Goal: Task Accomplishment & Management: Manage account settings

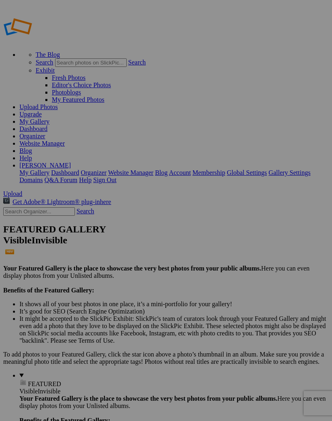
type input "Album-2025-09-17-1834"
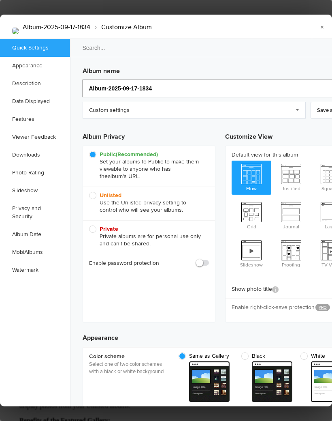
click at [173, 83] on input "Album-2025-09-17-1834" at bounding box center [220, 88] width 276 height 18
type input "A"
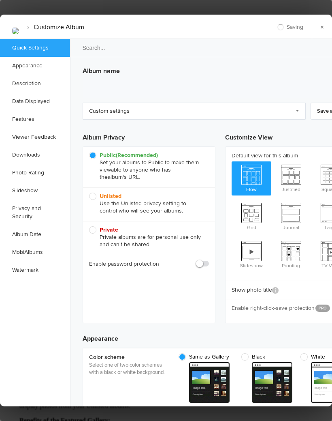
click at [144, 109] on link "Custom settings" at bounding box center [194, 111] width 223 height 17
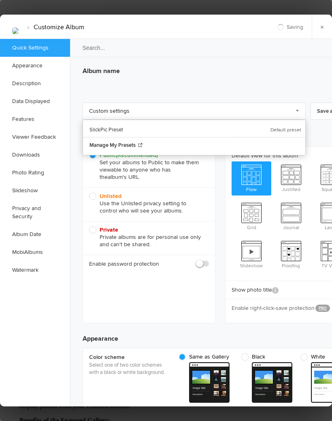
type input "2025-09-17 17:51"
click at [164, 107] on link "Custom settings" at bounding box center [194, 111] width 223 height 17
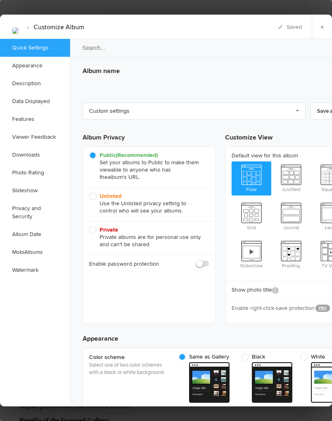
click at [168, 112] on link "Custom settings" at bounding box center [194, 111] width 223 height 17
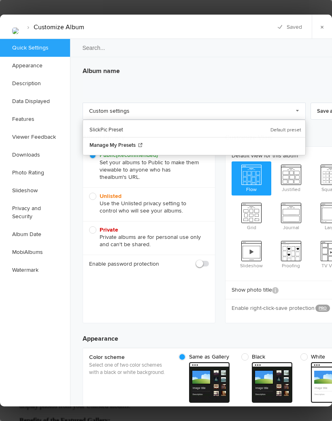
click at [139, 69] on h3 "Album name" at bounding box center [221, 69] width 276 height 13
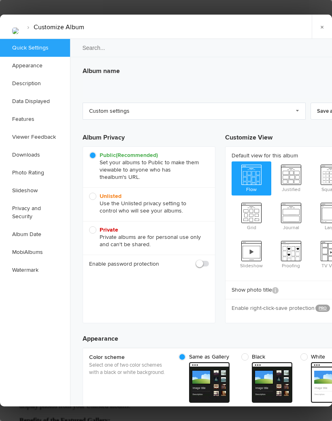
click at [120, 69] on h3 "Album name" at bounding box center [221, 69] width 276 height 13
click at [237, 69] on h3 "Album name" at bounding box center [221, 69] width 276 height 13
click at [95, 22] on div "› Customize Album" at bounding box center [48, 27] width 96 height 24
click at [295, 104] on link "Custom settings" at bounding box center [194, 111] width 223 height 17
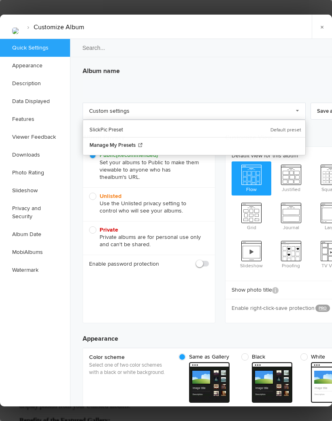
click at [249, 74] on div "Album name" at bounding box center [221, 80] width 276 height 35
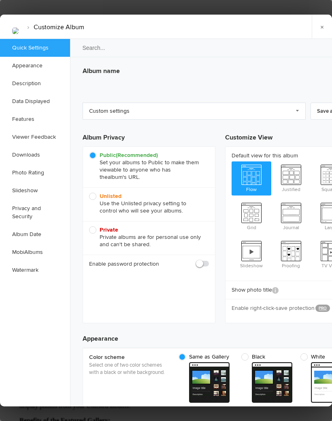
click at [109, 66] on h3 "Album name" at bounding box center [221, 69] width 276 height 13
click at [19, 28] on img at bounding box center [15, 31] width 6 height 6
click at [51, 23] on li "Customize Album" at bounding box center [54, 27] width 62 height 14
click at [323, 20] on link "×" at bounding box center [322, 27] width 20 height 24
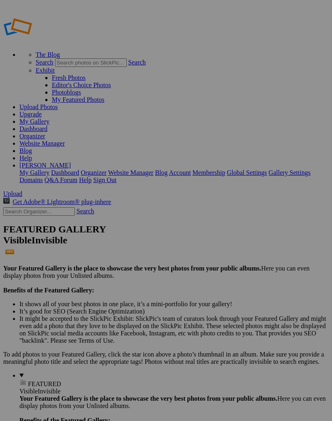
type input "2"
type input "INA"
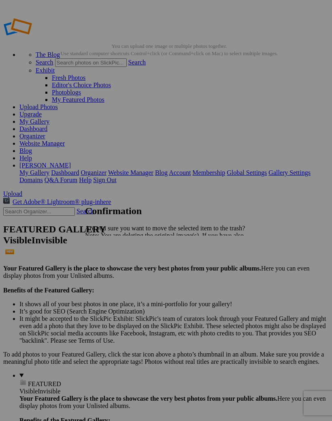
click at [112, 264] on span "Yes" at bounding box center [107, 263] width 9 height 7
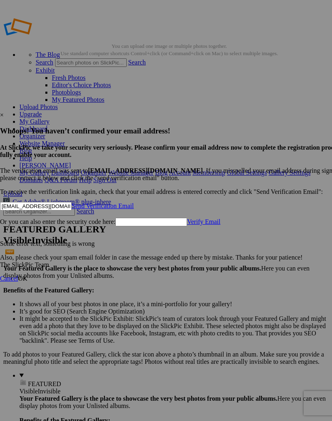
click at [314, 51] on div at bounding box center [166, 210] width 332 height 421
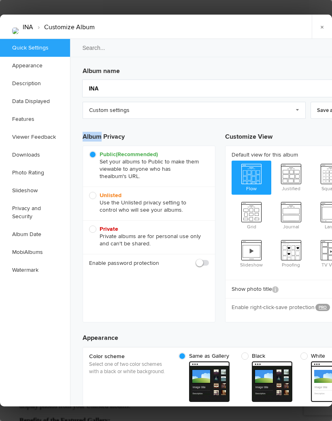
click at [199, 280] on div "Public (Recommended) Set your albums to Public to make them viewable to anyone …" at bounding box center [149, 233] width 133 height 177
click at [209, 259] on span at bounding box center [209, 259] width 0 height 0
click at [209, 259] on input "checkbox" at bounding box center [209, 259] width 0 height 0
checkbox input "true"
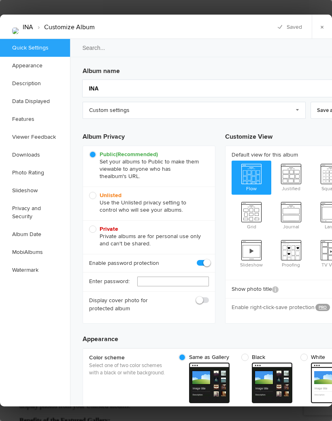
click at [172, 276] on input "text" at bounding box center [173, 281] width 72 height 10
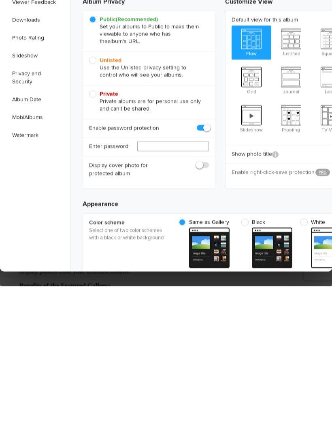
type input "I"
type input "INA2025"
click at [209, 296] on span at bounding box center [209, 296] width 0 height 0
click at [209, 296] on input "checkbox" at bounding box center [209, 296] width 0 height 0
checkbox input "true"
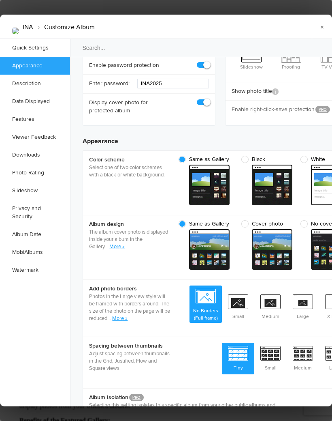
scroll to position [199, 0]
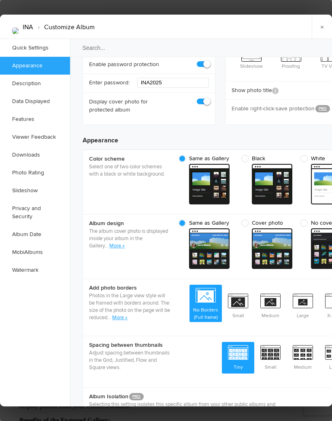
click at [250, 155] on span "Black" at bounding box center [264, 158] width 47 height 7
click at [292, 154] on input "Black" at bounding box center [292, 154] width 0 height 0
radio input "true"
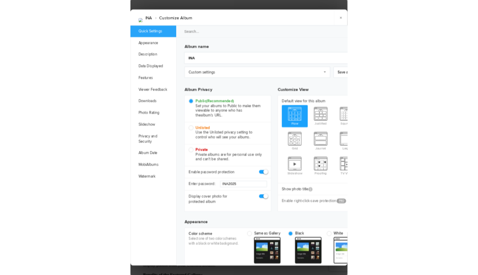
scroll to position [0, 0]
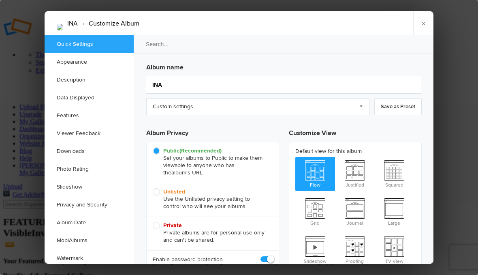
click at [332, 104] on link "Save as Preset" at bounding box center [397, 106] width 47 height 17
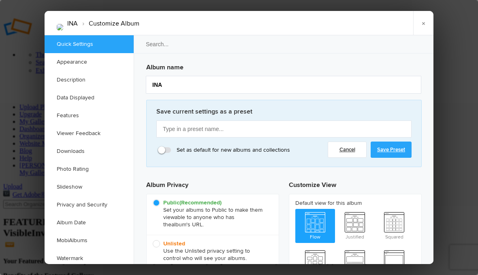
click at [332, 150] on link "Cancel" at bounding box center [347, 149] width 39 height 16
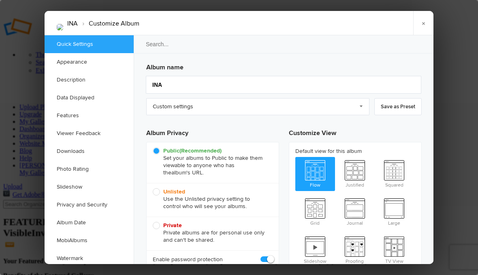
click at [332, 23] on link "×" at bounding box center [423, 23] width 20 height 24
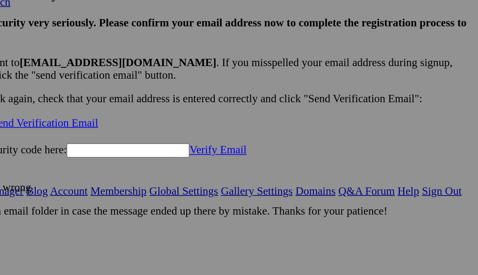
click at [188, 129] on link "Send Verification Email" at bounding box center [166, 132] width 62 height 7
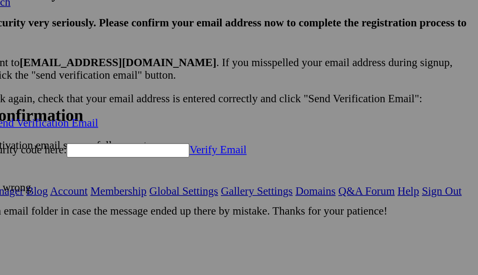
click at [214, 156] on div "Ok" at bounding box center [179, 159] width 94 height 7
click at [140, 156] on span "Ok" at bounding box center [136, 159] width 8 height 7
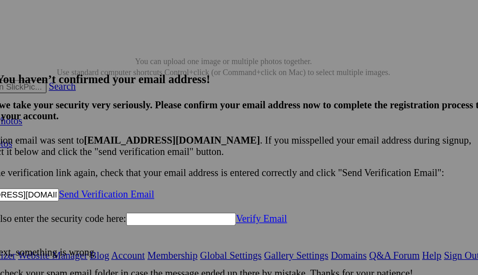
click at [197, 129] on link "Send Verification Email" at bounding box center [166, 132] width 62 height 7
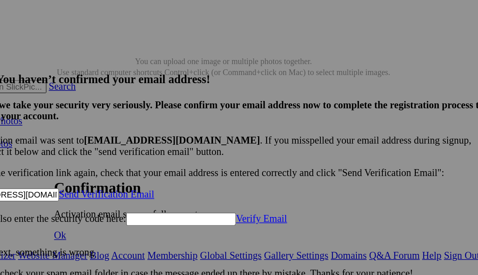
click at [140, 163] on span "Ok" at bounding box center [136, 159] width 8 height 7
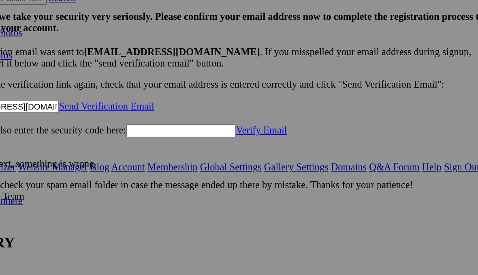
click at [135, 129] on input "[EMAIL_ADDRESS][DOMAIN_NAME]" at bounding box center [99, 133] width 72 height 9
type input "83"
click at [105, 129] on input "text" at bounding box center [99, 133] width 72 height 9
paste input "[EMAIL_ADDRESS][DOMAIN_NAME]"
type input "[EMAIL_ADDRESS][DOMAIN_NAME]"
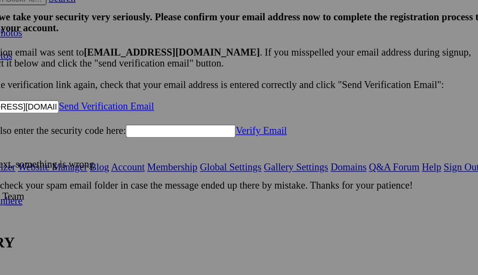
click at [197, 129] on link "Send Verification Email" at bounding box center [166, 132] width 62 height 7
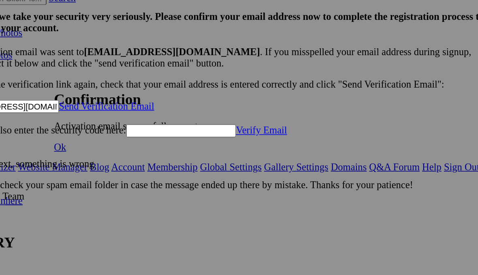
click at [140, 156] on span "Ok" at bounding box center [136, 159] width 8 height 7
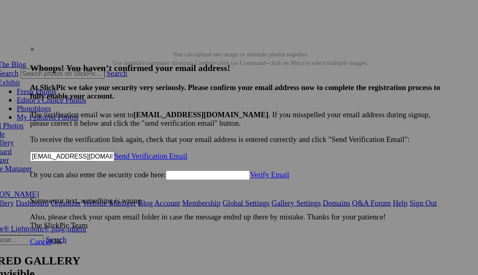
click at [332, 38] on div "×" at bounding box center [239, 41] width 352 height 7
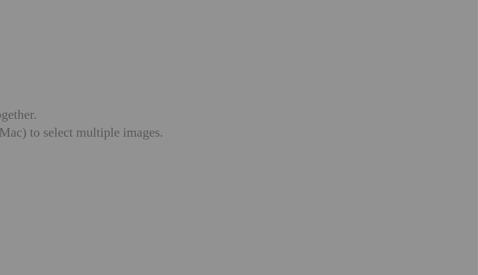
click at [169, 169] on link "Account" at bounding box center [180, 172] width 22 height 7
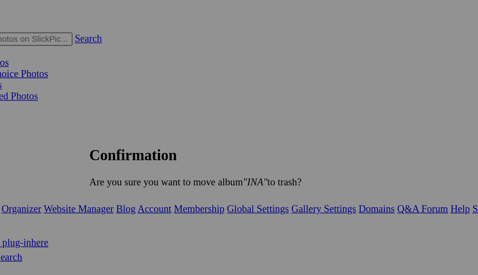
click at [165, 165] on span "Yes" at bounding box center [160, 168] width 9 height 7
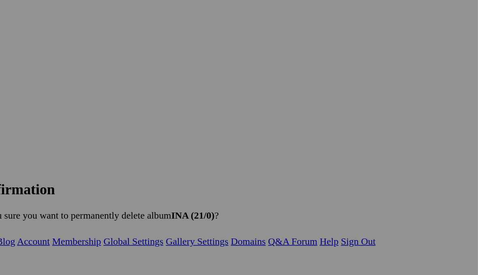
click at [173, 180] on link "Delete" at bounding box center [164, 183] width 17 height 7
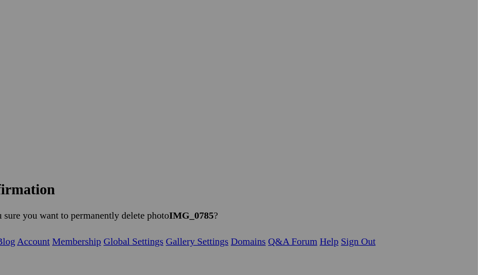
click at [173, 180] on span "Delete" at bounding box center [164, 183] width 17 height 7
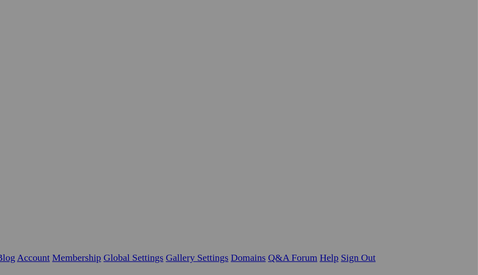
click at [386, 169] on link "Sign Out" at bounding box center [397, 172] width 23 height 7
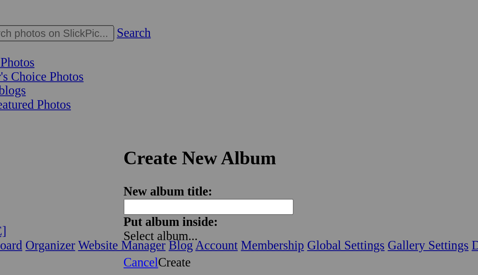
click at [145, 148] on input "text" at bounding box center [176, 152] width 88 height 9
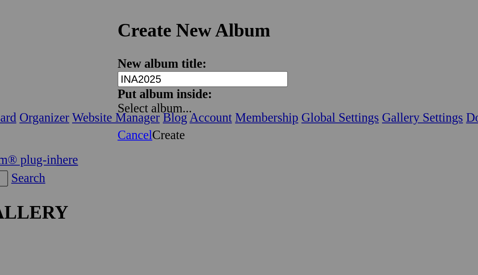
type input "INA2025"
click at [217, 164] on div "Select album..." at bounding box center [174, 167] width 85 height 7
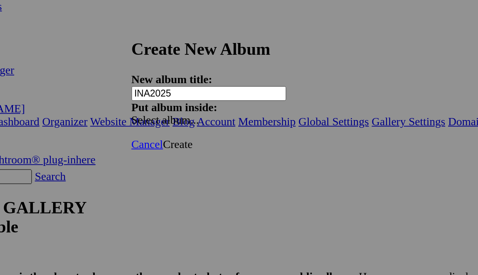
scroll to position [4, 0]
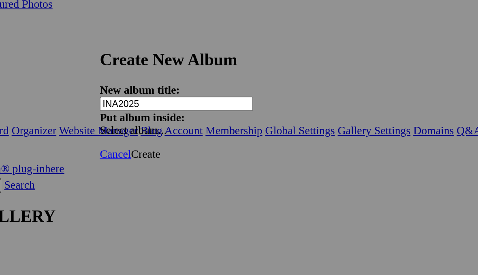
click at [217, 164] on div "Select album..." at bounding box center [174, 167] width 85 height 7
click at [167, 178] on span "Create" at bounding box center [158, 181] width 17 height 7
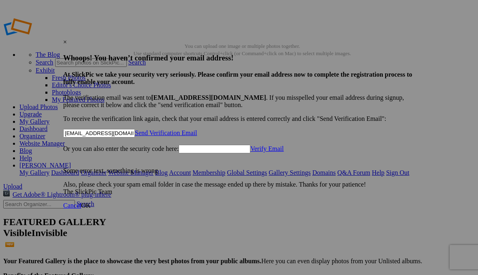
click at [408, 38] on div "×" at bounding box center [239, 41] width 352 height 7
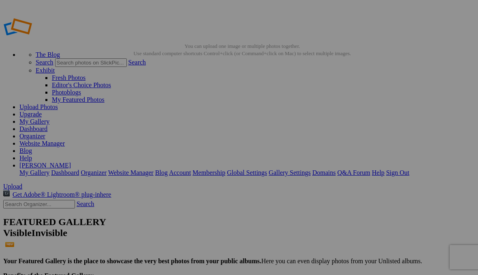
click at [409, 169] on link "Sign Out" at bounding box center [397, 172] width 23 height 7
